Goal: Use online tool/utility

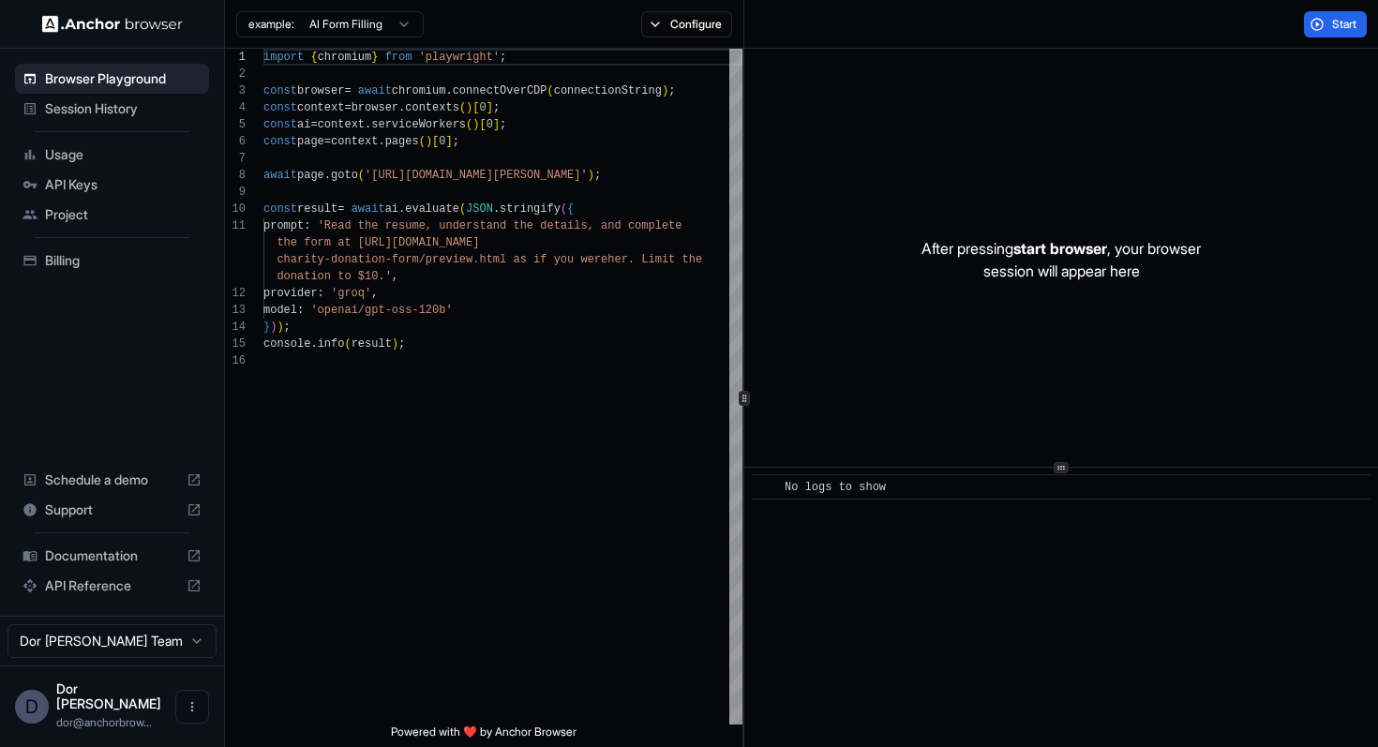
scroll to position [169, 0]
click at [683, 30] on button "Configure" at bounding box center [686, 24] width 91 height 26
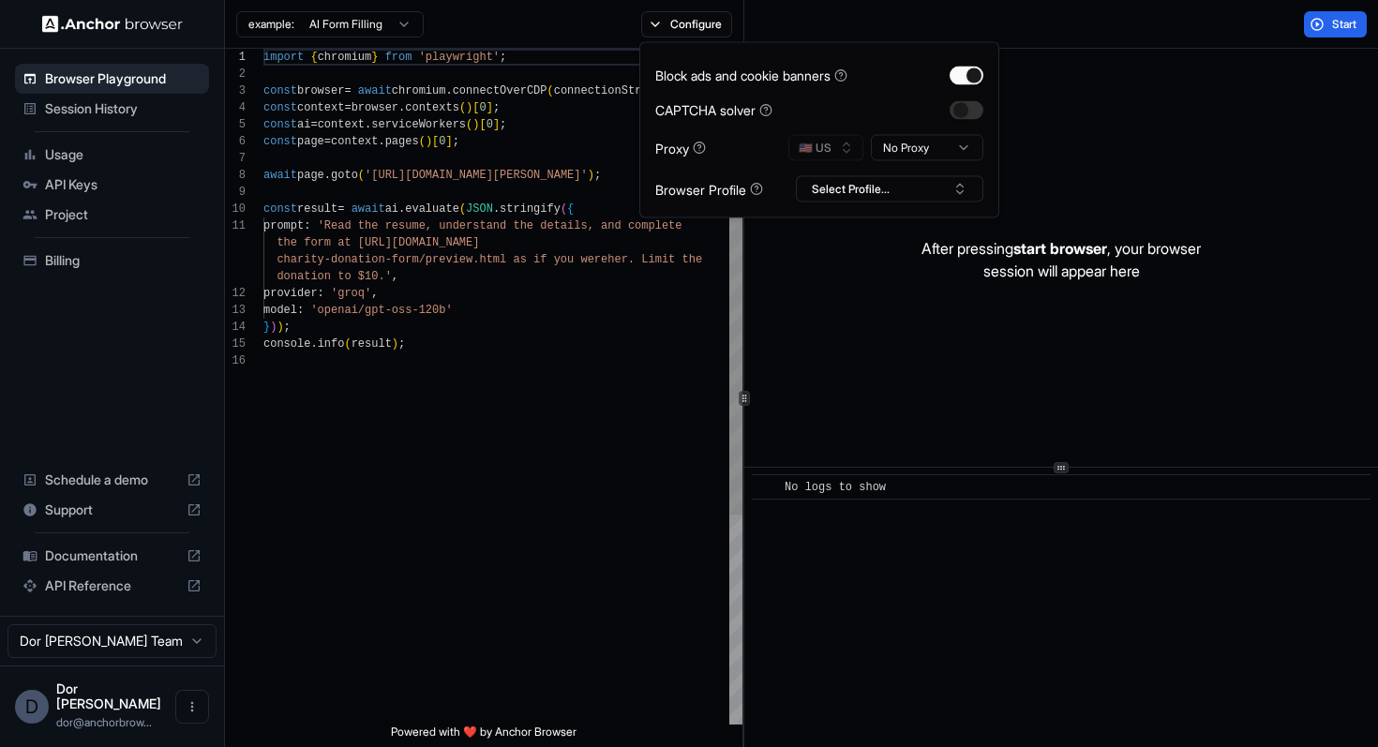
click at [438, 227] on div "import { chromium } from 'playwright' ; const browser = await chromium . connec…" at bounding box center [502, 538] width 479 height 979
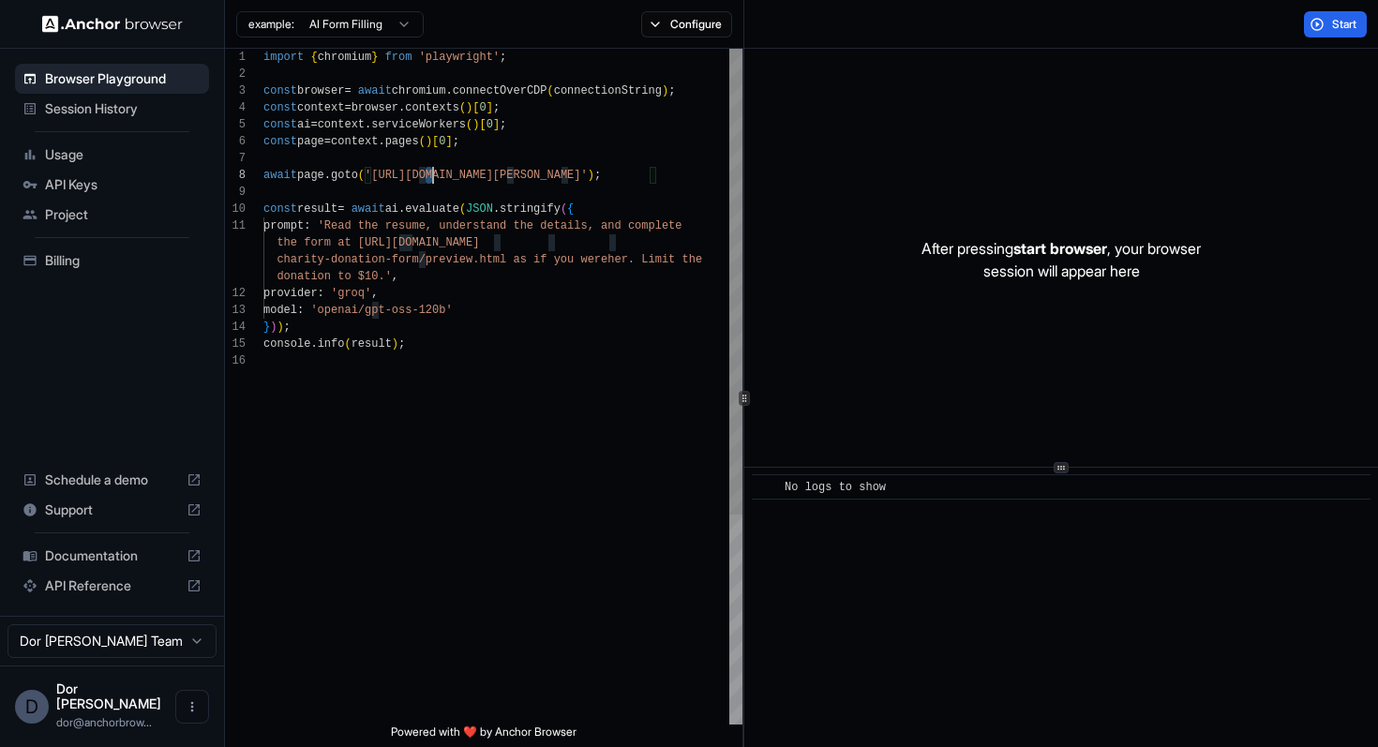
scroll to position [118, 0]
drag, startPoint x: 428, startPoint y: 177, endPoint x: 640, endPoint y: 173, distance: 211.8
click at [640, 173] on div "import { chromium } from 'playwright' ; const browser = await chromium . connec…" at bounding box center [502, 538] width 479 height 979
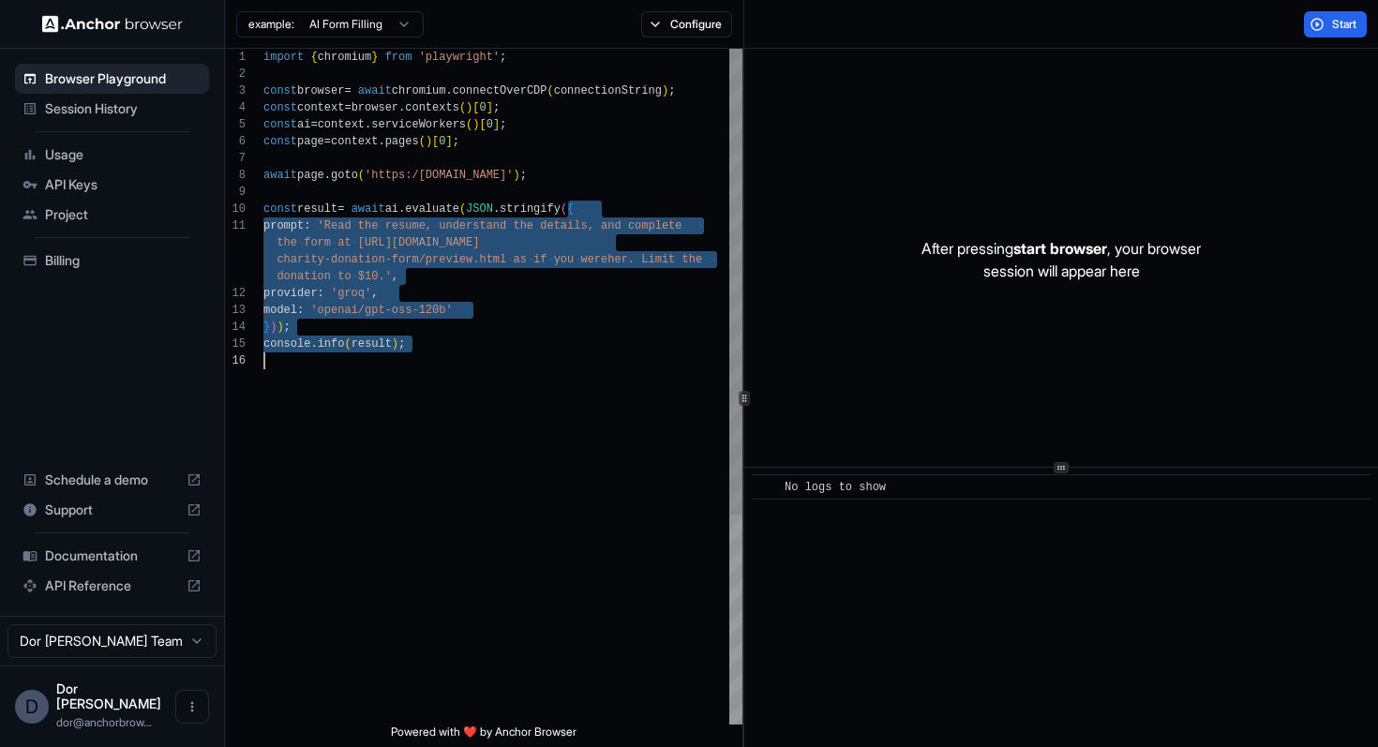
drag, startPoint x: 568, startPoint y: 201, endPoint x: 568, endPoint y: 391, distance: 189.3
click at [568, 391] on div "import { chromium } from 'playwright' ; const browser = await chromium . connec…" at bounding box center [502, 538] width 479 height 979
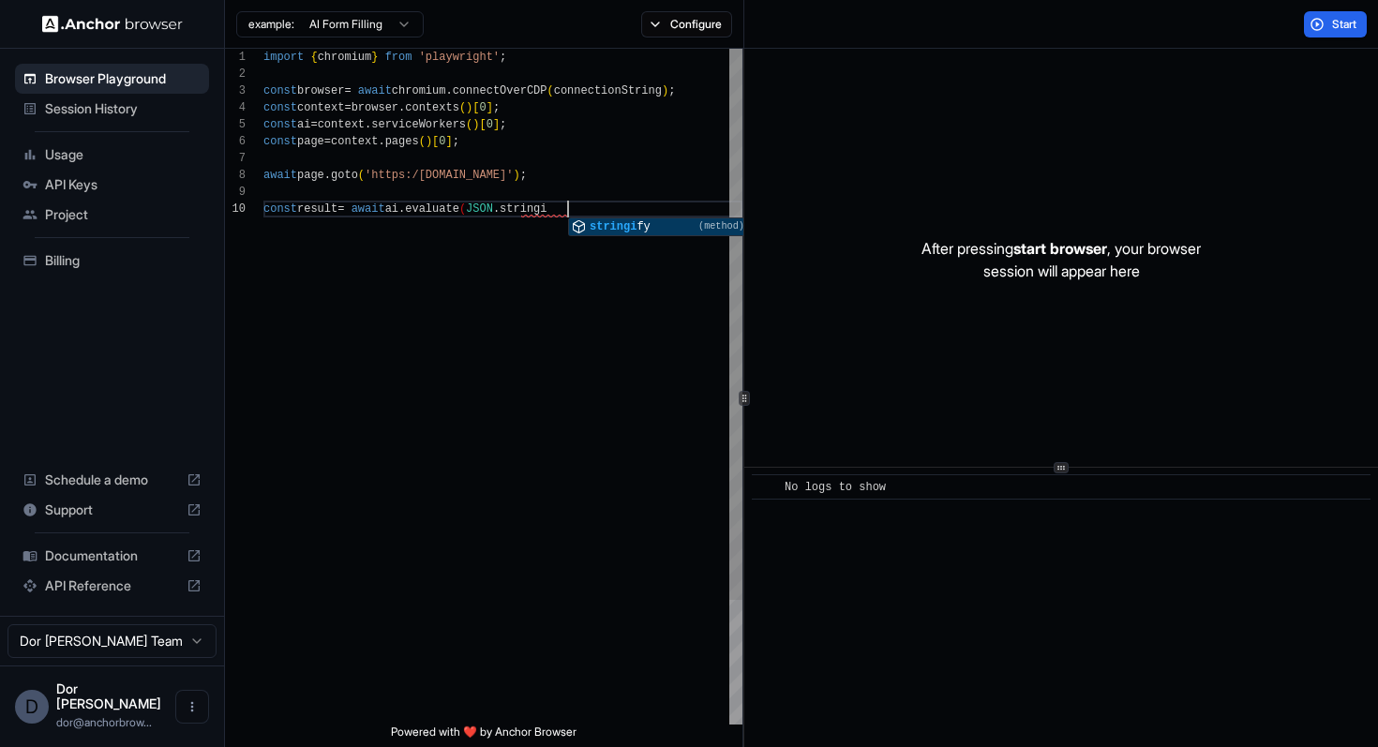
scroll to position [135, 0]
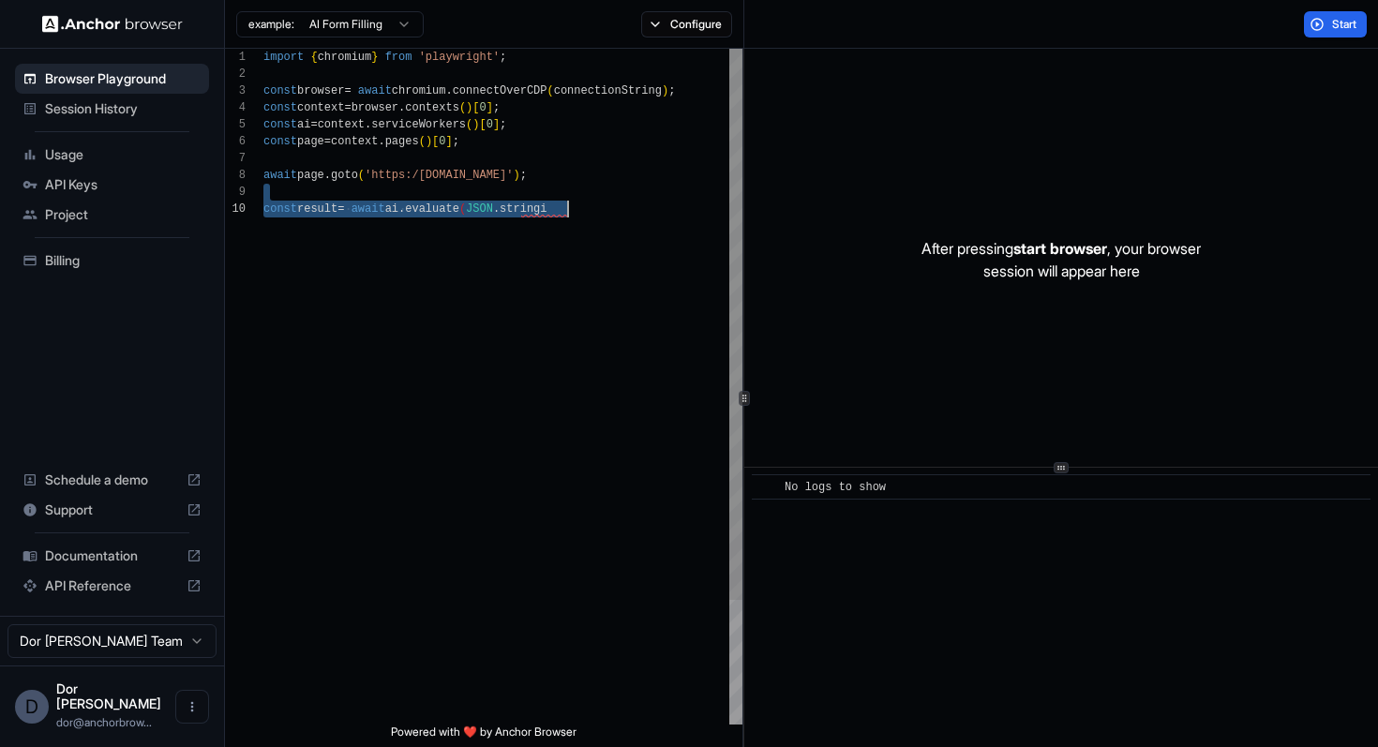
drag, startPoint x: 479, startPoint y: 190, endPoint x: 477, endPoint y: 324, distance: 134.0
click at [477, 324] on div "import { chromium } from 'playwright' ; const browser = await chromium . connec…" at bounding box center [502, 462] width 479 height 827
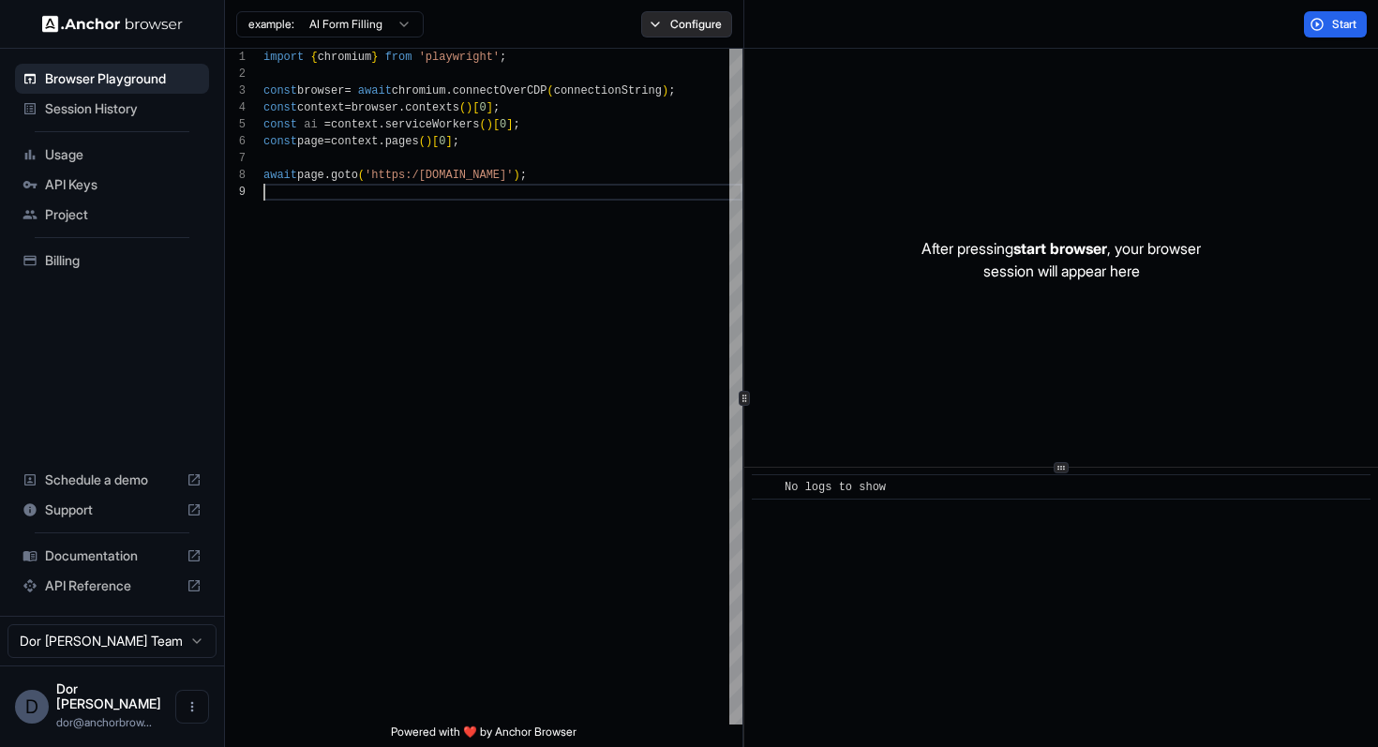
type textarea "**********"
click at [691, 23] on button "Configure" at bounding box center [686, 24] width 91 height 26
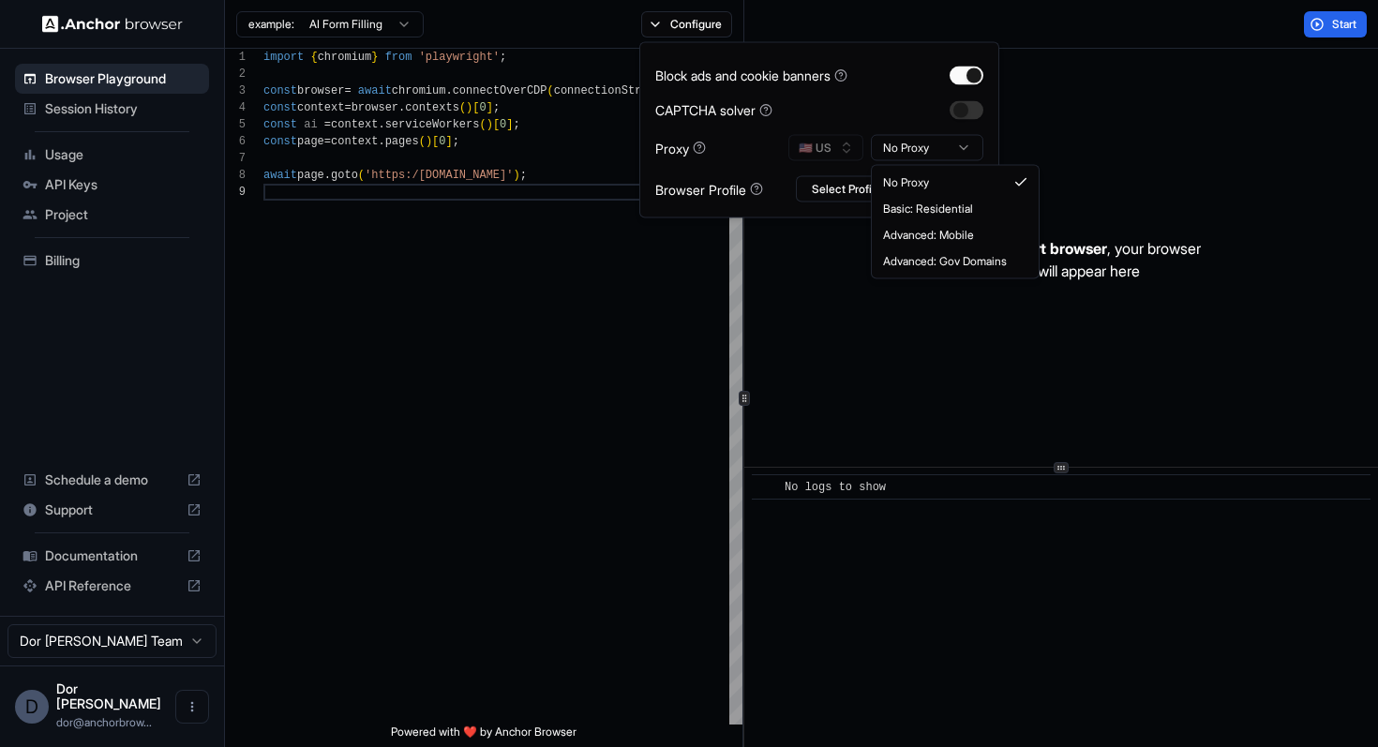
click at [916, 149] on html "**********" at bounding box center [689, 373] width 1378 height 747
click at [1131, 63] on div "After pressing start browser , your browser session will appear here" at bounding box center [1060, 260] width 633 height 422
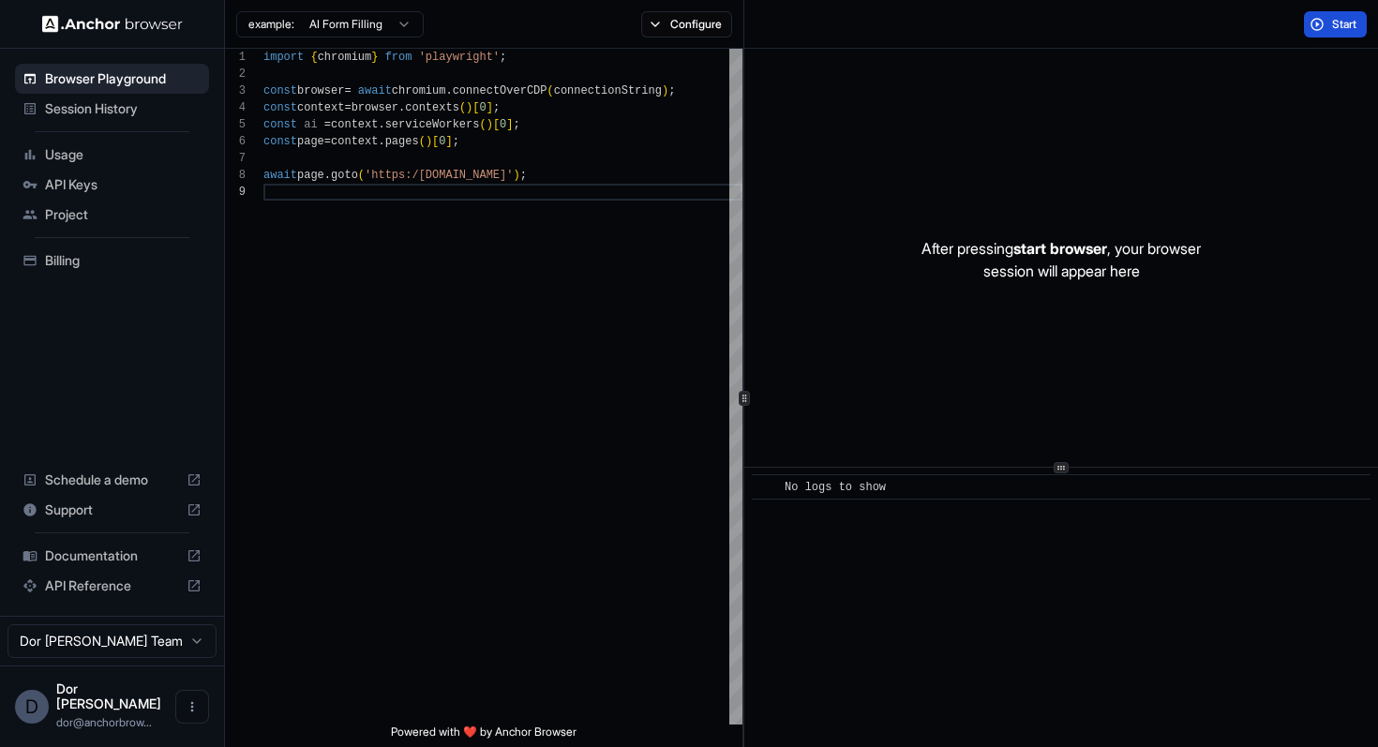
click at [1326, 33] on button "Start" at bounding box center [1335, 24] width 63 height 26
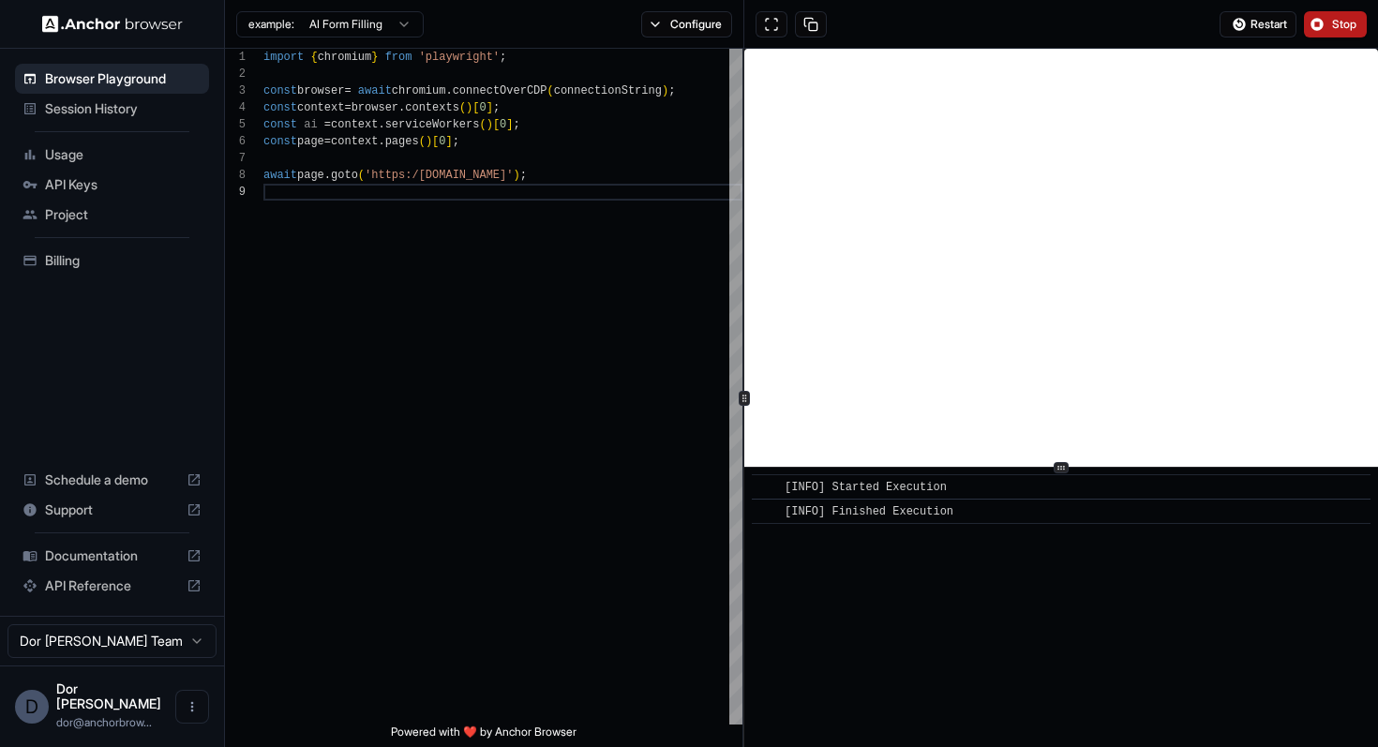
click at [1326, 33] on button "Stop" at bounding box center [1335, 24] width 63 height 26
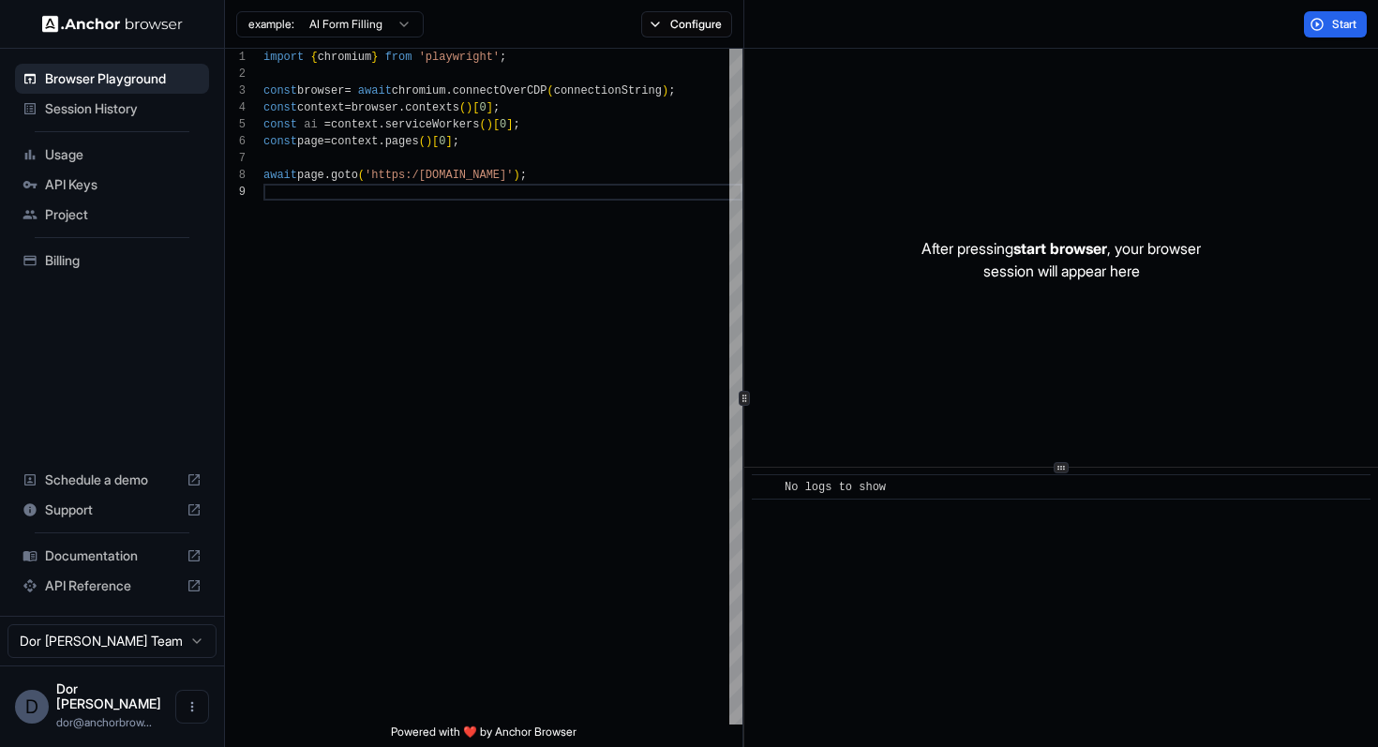
click at [695, 37] on div "example: AI Form Filling Configure" at bounding box center [484, 24] width 519 height 49
click at [696, 21] on button "Configure" at bounding box center [686, 24] width 91 height 26
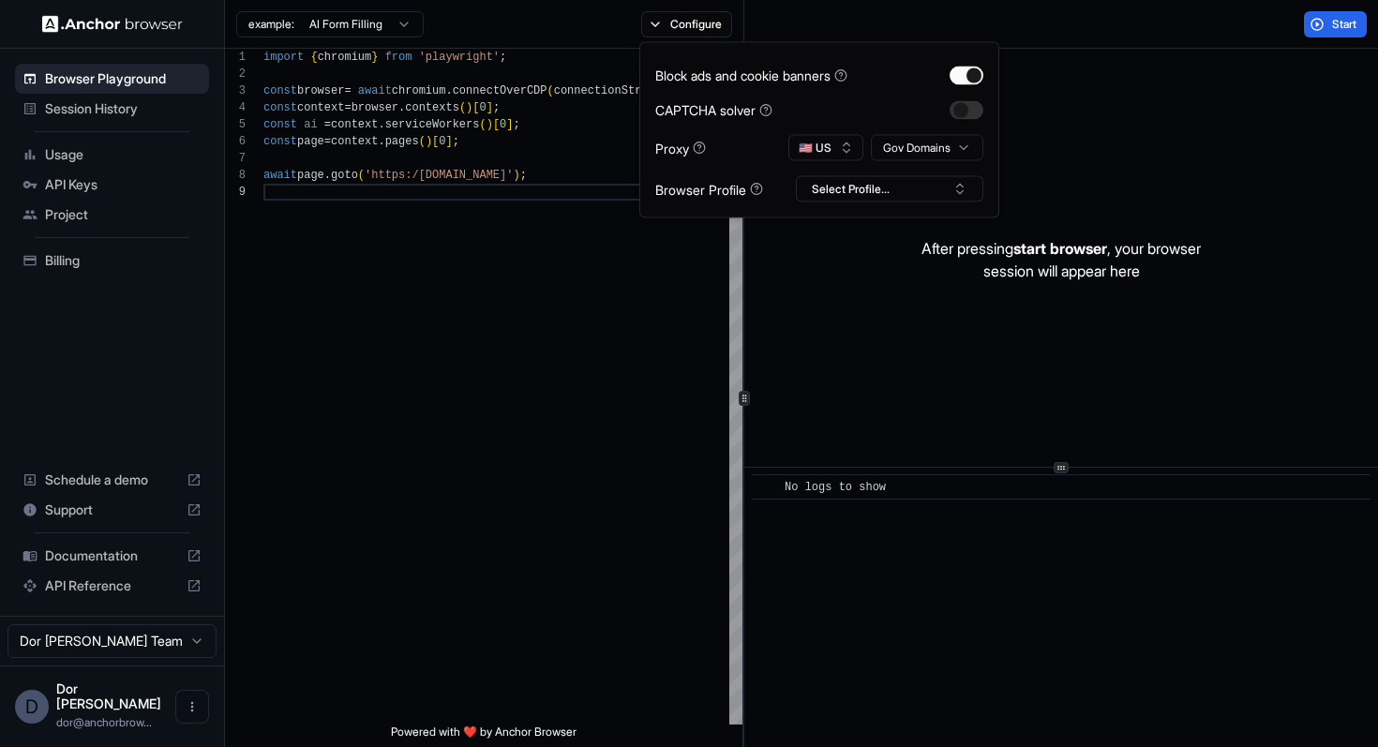
click at [1172, 38] on div "Start" at bounding box center [1061, 24] width 634 height 49
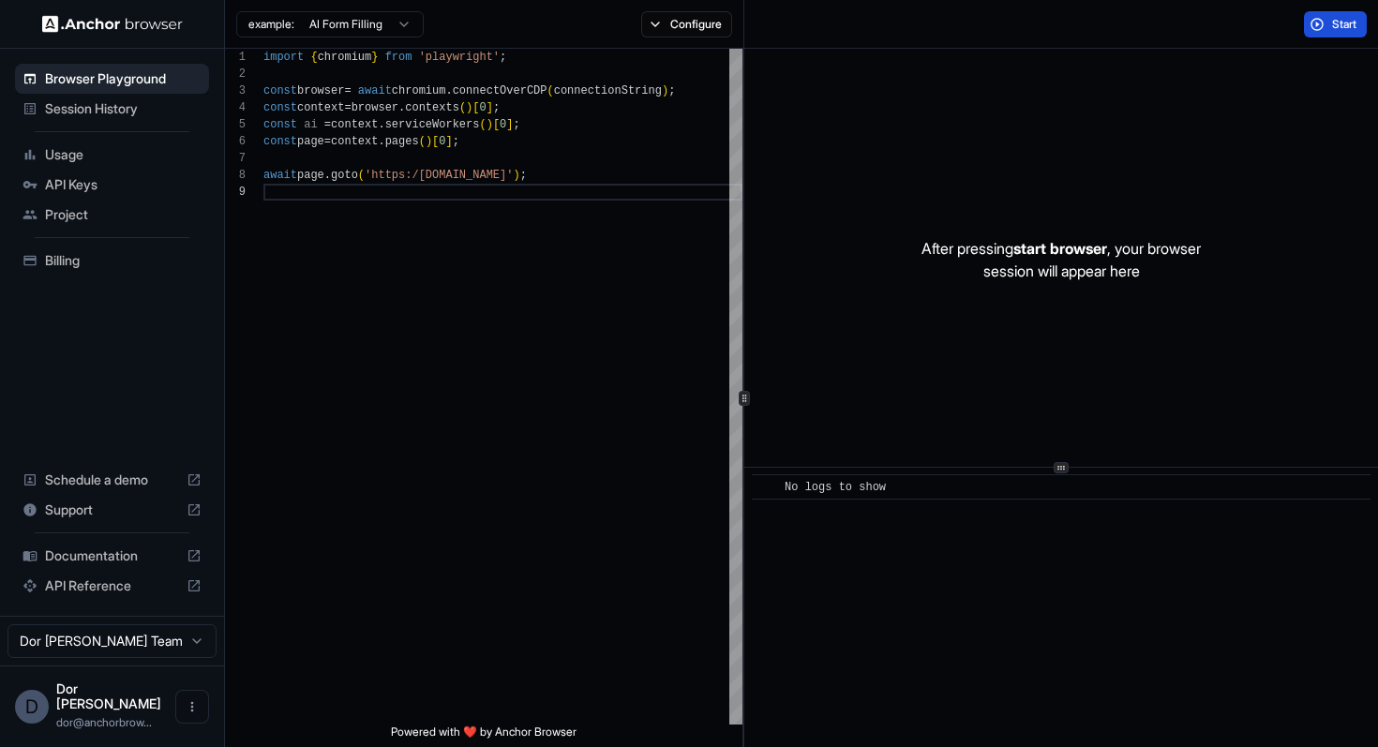
click at [1340, 21] on span "Start" at bounding box center [1345, 24] width 26 height 15
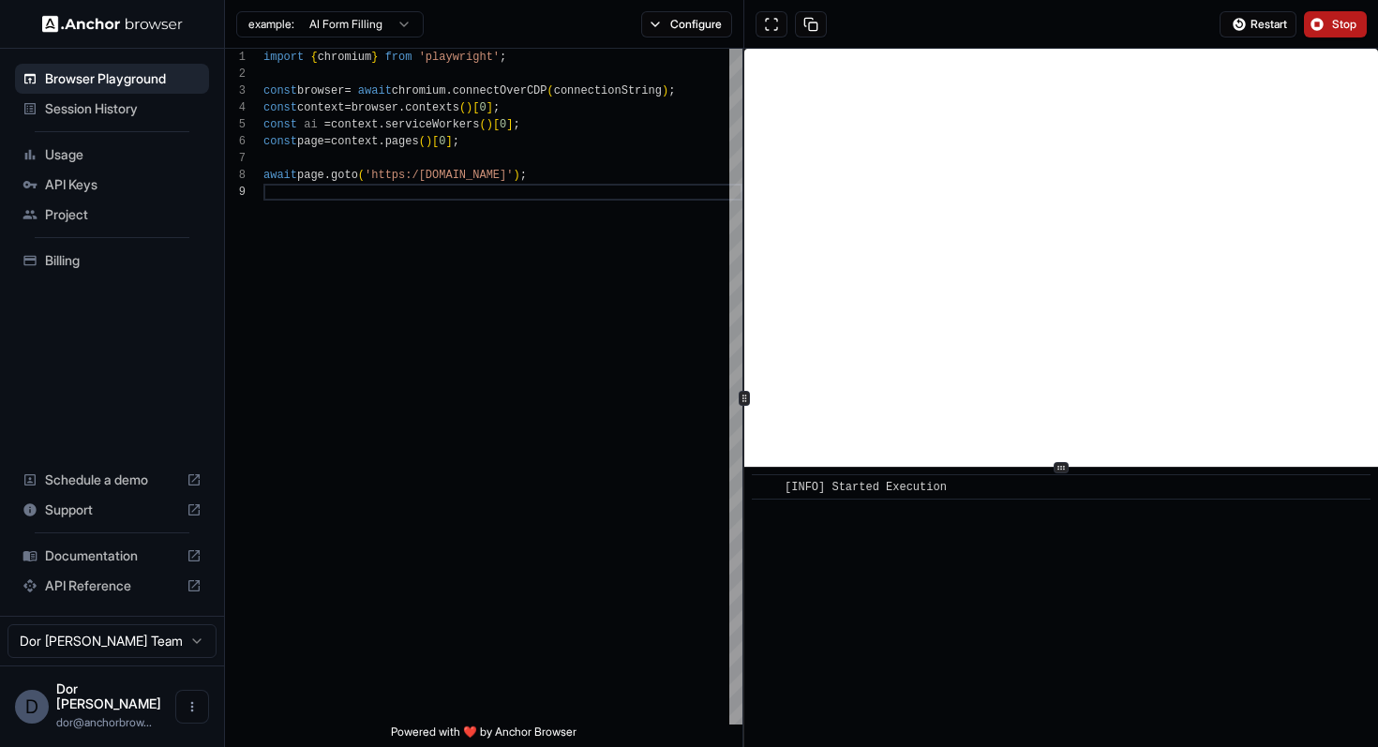
click at [1319, 14] on button "Stop" at bounding box center [1335, 24] width 63 height 26
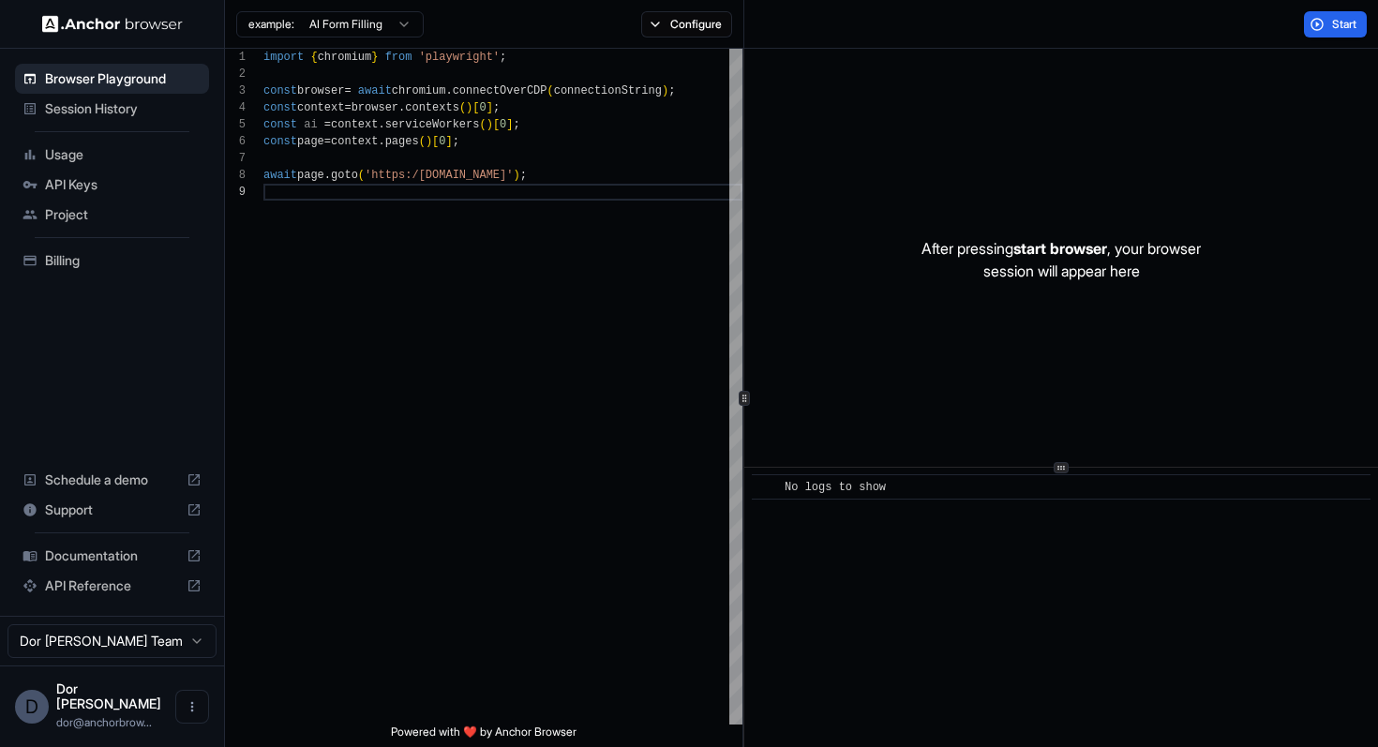
click at [1014, 23] on div "Start" at bounding box center [1061, 24] width 634 height 49
click at [696, 33] on button "Configure" at bounding box center [686, 24] width 91 height 26
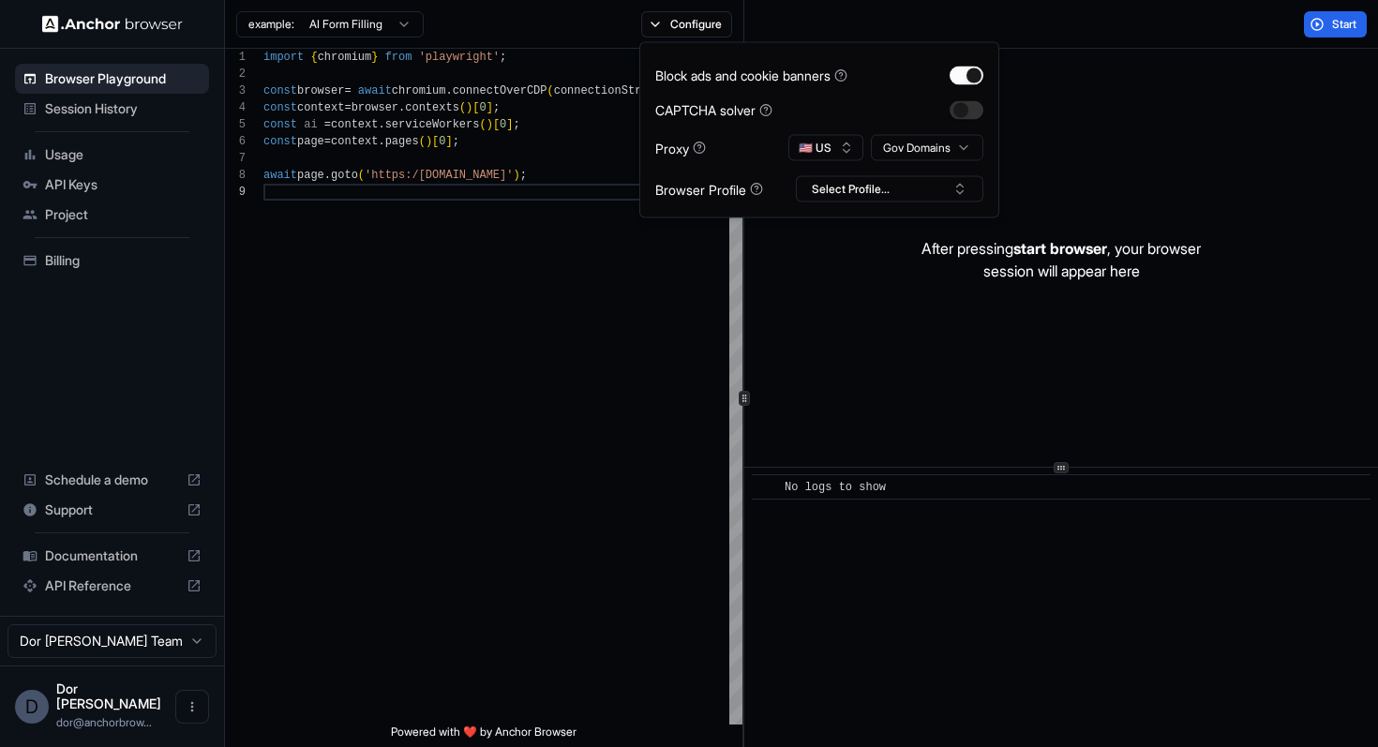
click at [1122, 37] on div "Start" at bounding box center [1061, 24] width 634 height 49
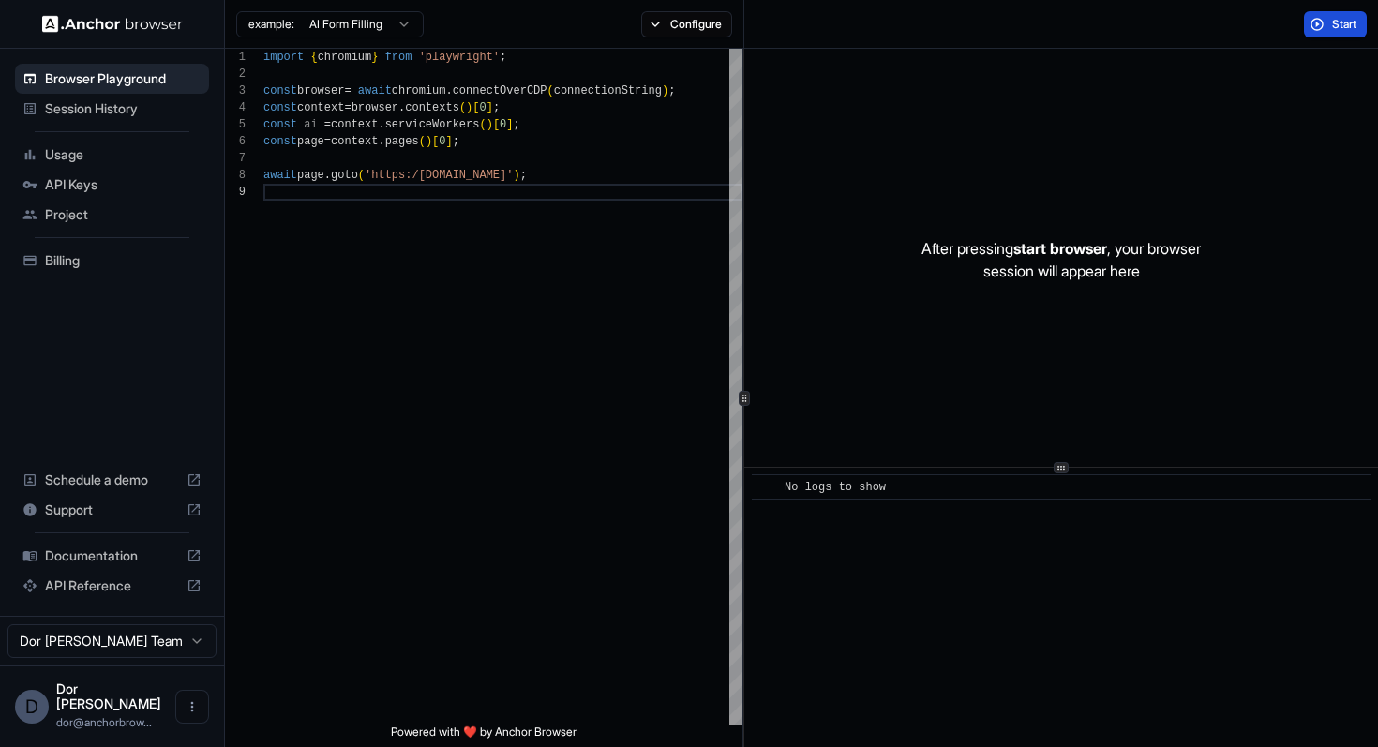
click at [1335, 36] on button "Start" at bounding box center [1335, 24] width 63 height 26
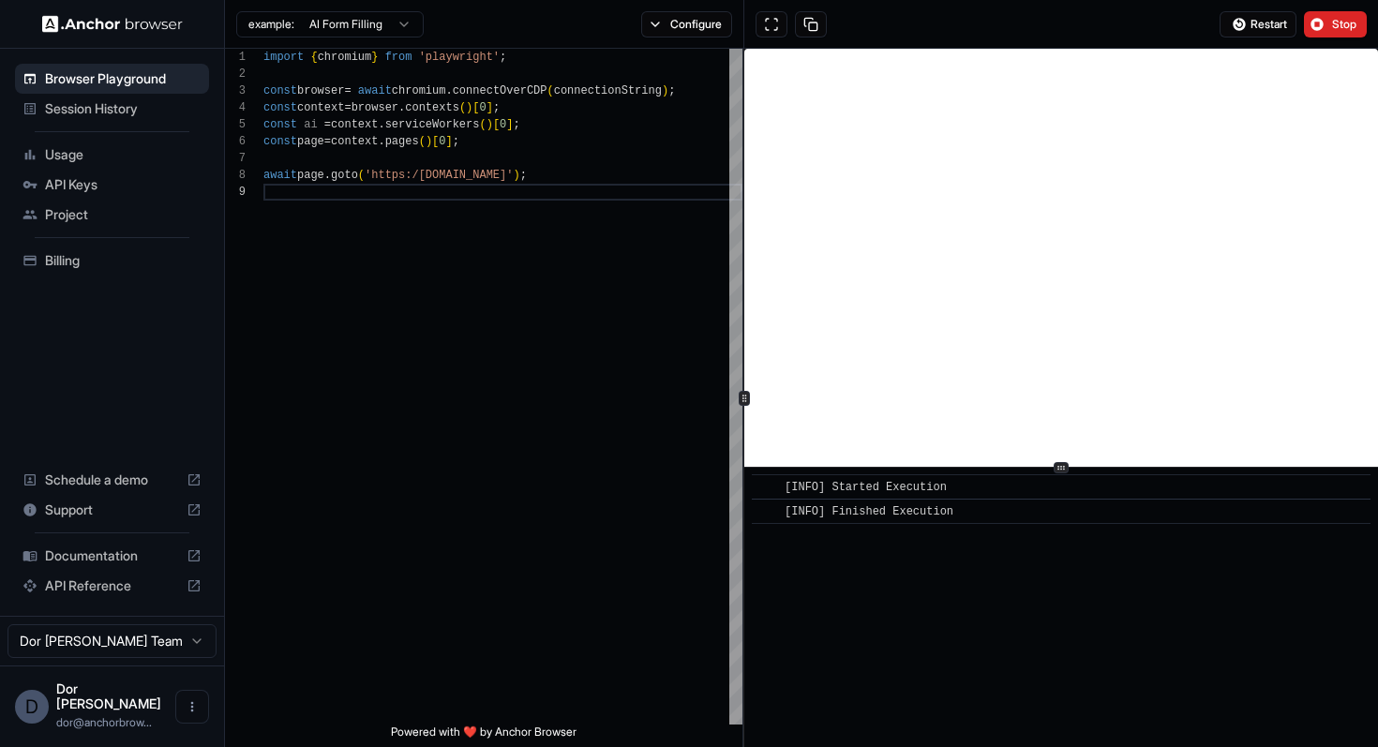
click at [1150, 29] on div "Restart Stop" at bounding box center [1061, 24] width 634 height 49
click at [1343, 17] on span "Stop" at bounding box center [1345, 24] width 26 height 15
